Goal: Transaction & Acquisition: Purchase product/service

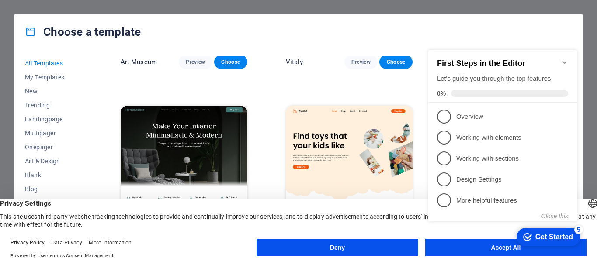
scroll to position [393, 0]
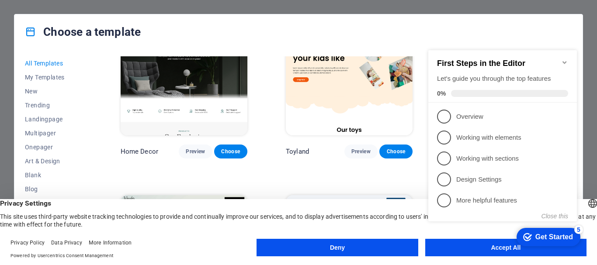
click at [349, 250] on button "Deny" at bounding box center [336, 247] width 161 height 17
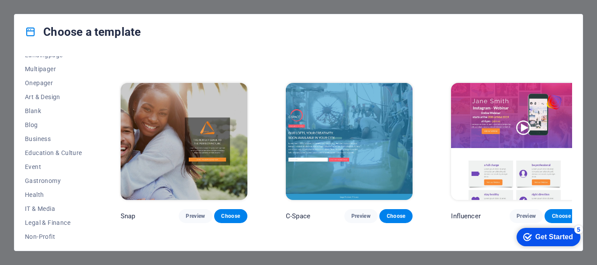
scroll to position [175, 0]
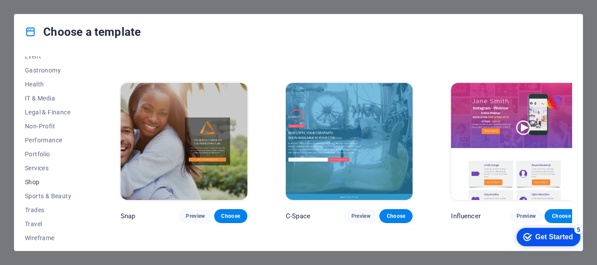
click at [37, 181] on span "Shop" at bounding box center [53, 182] width 57 height 7
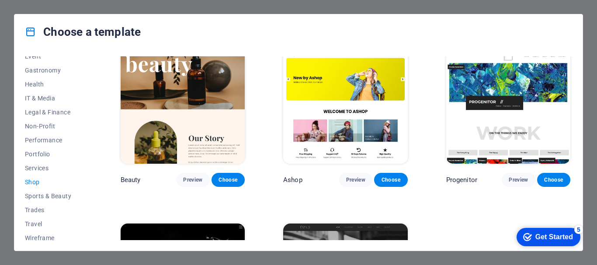
scroll to position [343, 0]
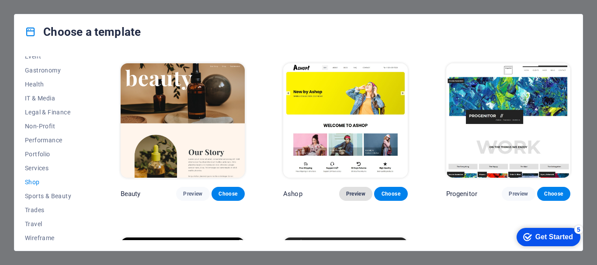
drag, startPoint x: 352, startPoint y: 190, endPoint x: 360, endPoint y: 193, distance: 7.9
click at [360, 193] on span "Preview" at bounding box center [355, 193] width 19 height 7
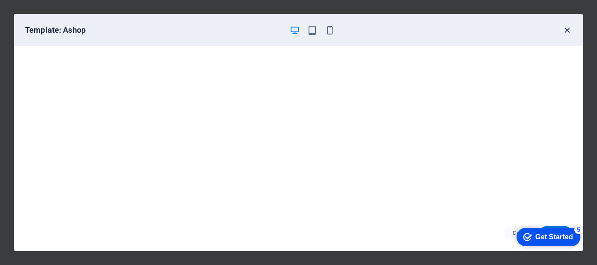
click at [567, 31] on icon "button" at bounding box center [567, 30] width 10 height 10
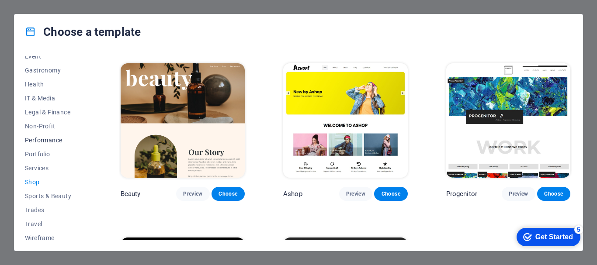
scroll to position [179, 0]
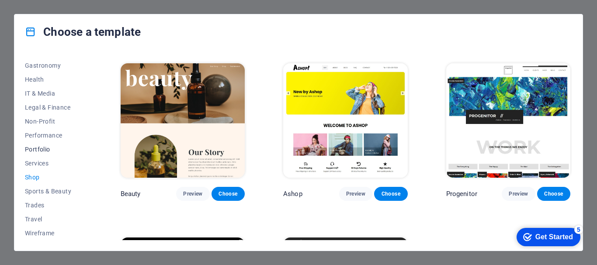
click at [41, 150] on span "Portfolio" at bounding box center [53, 149] width 57 height 7
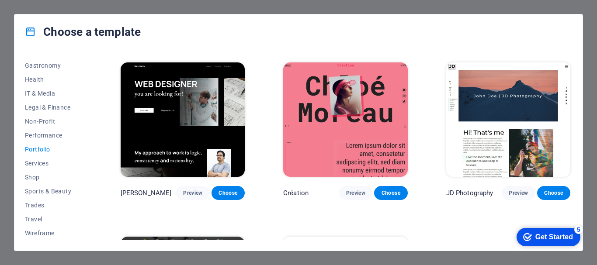
scroll to position [0, 0]
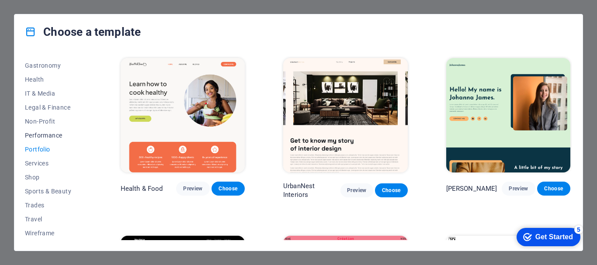
click at [58, 137] on span "Performance" at bounding box center [53, 135] width 57 height 7
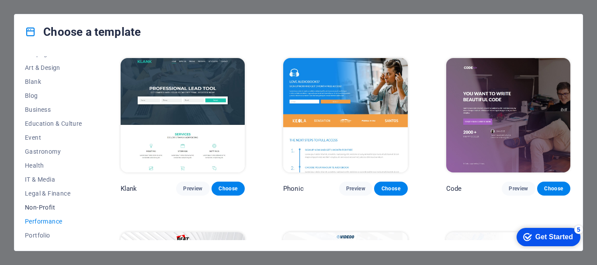
scroll to position [92, 0]
click at [52, 110] on span "Business" at bounding box center [53, 110] width 57 height 7
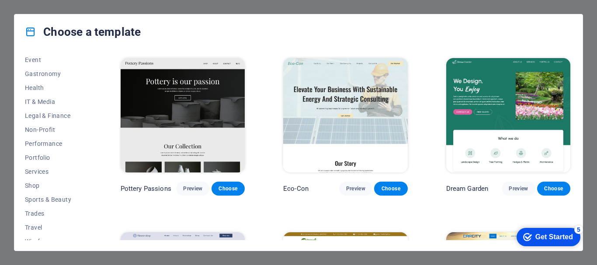
scroll to position [179, 0]
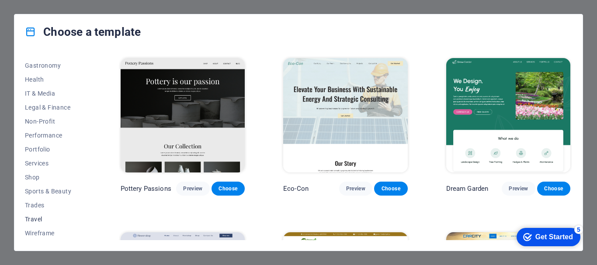
click at [38, 220] on span "Travel" at bounding box center [53, 219] width 57 height 7
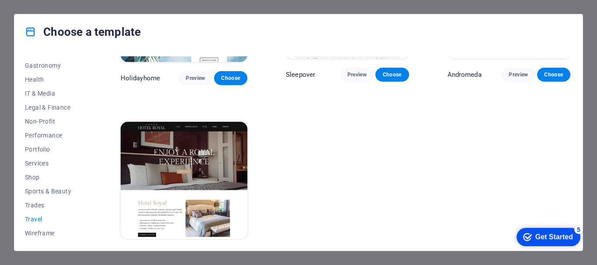
scroll to position [301, 0]
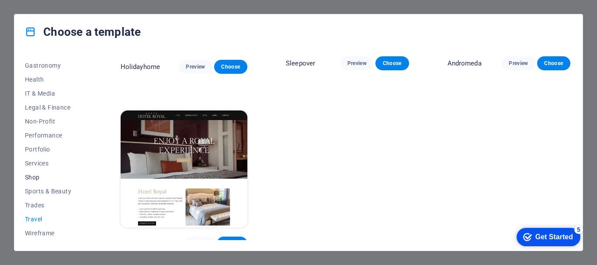
click at [38, 176] on span "Shop" at bounding box center [53, 177] width 57 height 7
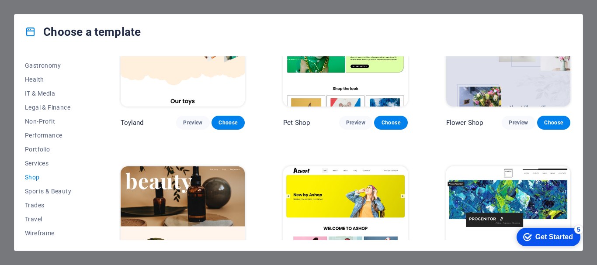
scroll to position [169, 0]
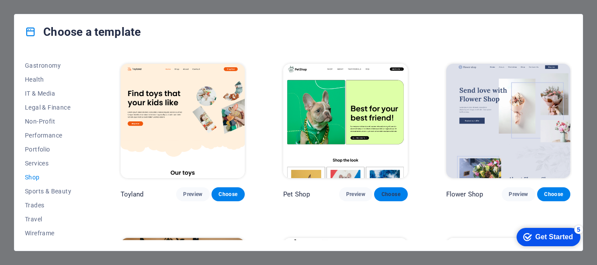
click at [393, 192] on span "Choose" at bounding box center [390, 194] width 19 height 7
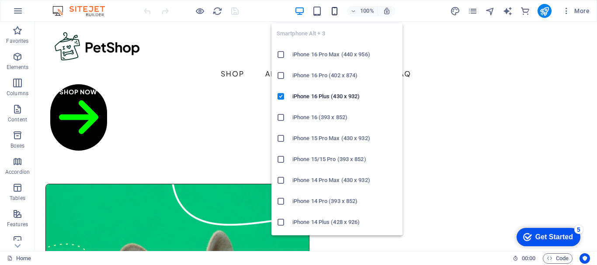
click at [338, 14] on icon "button" at bounding box center [334, 11] width 10 height 10
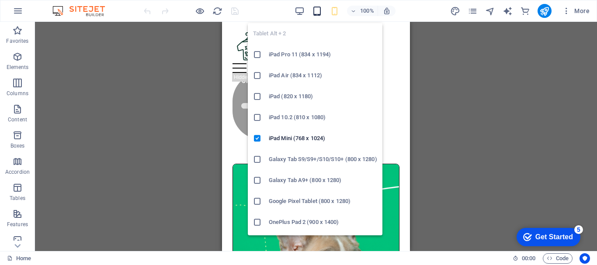
click at [315, 10] on icon "button" at bounding box center [317, 11] width 10 height 10
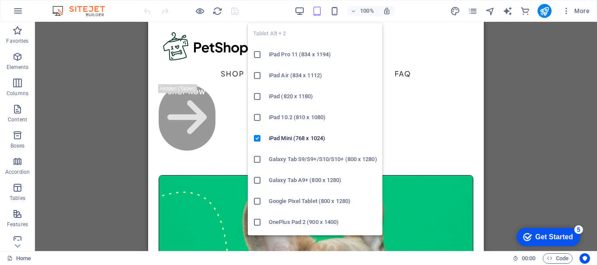
click at [317, 12] on icon "button" at bounding box center [317, 11] width 10 height 10
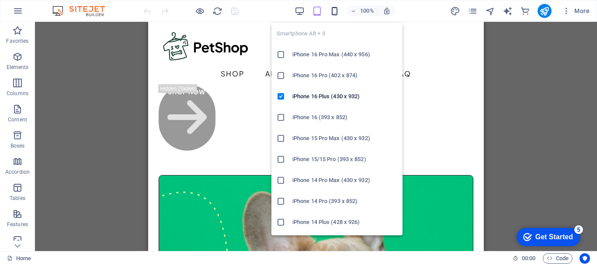
click at [333, 12] on icon "button" at bounding box center [334, 11] width 10 height 10
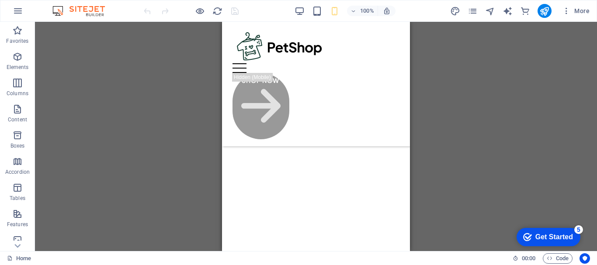
scroll to position [786, 0]
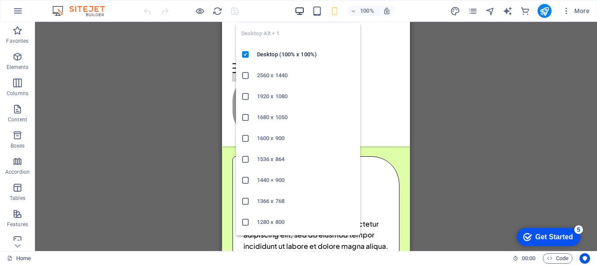
click at [301, 10] on icon "button" at bounding box center [299, 11] width 10 height 10
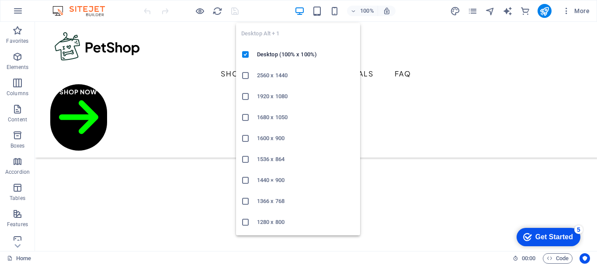
scroll to position [776, 0]
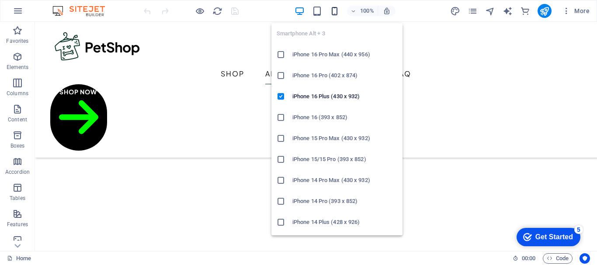
click at [335, 12] on icon "button" at bounding box center [334, 11] width 10 height 10
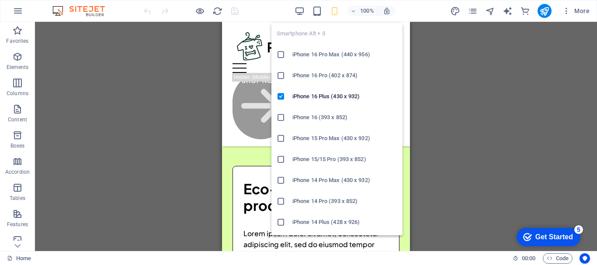
scroll to position [786, 0]
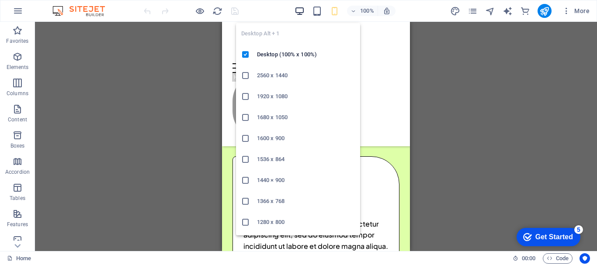
click at [295, 13] on icon "button" at bounding box center [299, 11] width 10 height 10
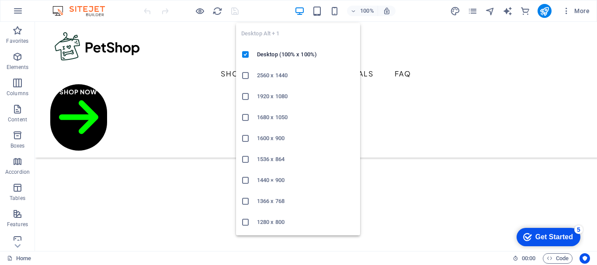
scroll to position [776, 0]
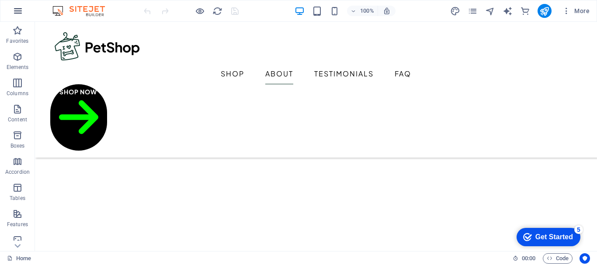
click at [17, 14] on icon "button" at bounding box center [18, 11] width 10 height 10
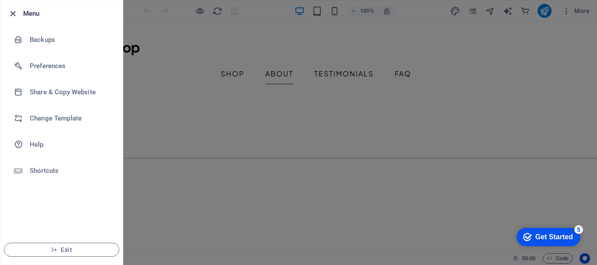
click at [14, 14] on icon "button" at bounding box center [13, 14] width 10 height 10
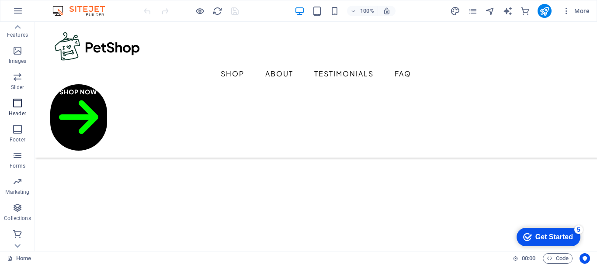
scroll to position [190, 0]
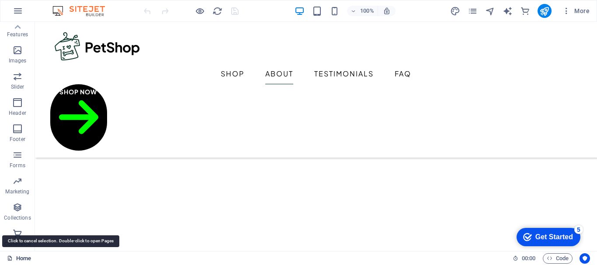
click at [23, 259] on link "Home" at bounding box center [19, 258] width 24 height 10
click at [549, 238] on div "Get Started" at bounding box center [554, 237] width 38 height 8
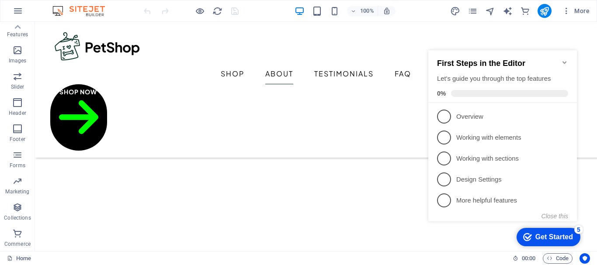
click at [92, 14] on img at bounding box center [83, 11] width 66 height 10
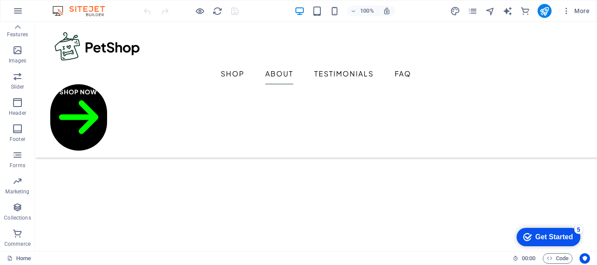
click at [92, 14] on img at bounding box center [83, 11] width 66 height 10
click at [57, 10] on img at bounding box center [83, 11] width 66 height 10
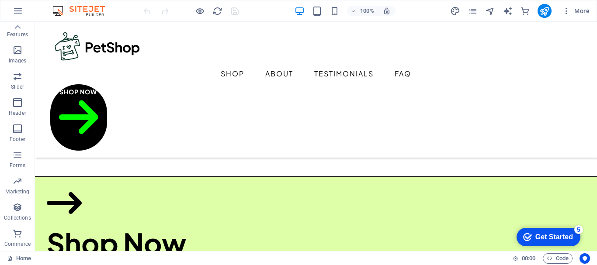
scroll to position [0, 0]
